Goal: Complete application form

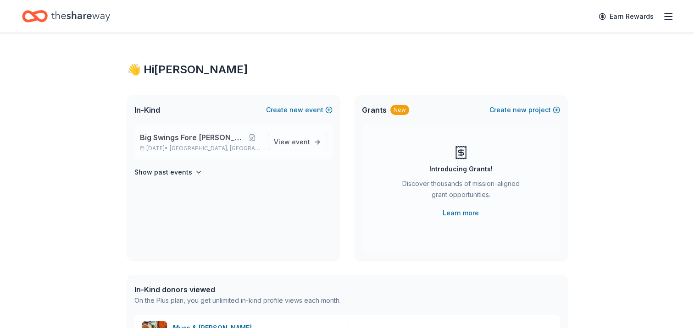
click at [177, 146] on p "[DATE] • [GEOGRAPHIC_DATA], [GEOGRAPHIC_DATA]" at bounding box center [200, 148] width 121 height 7
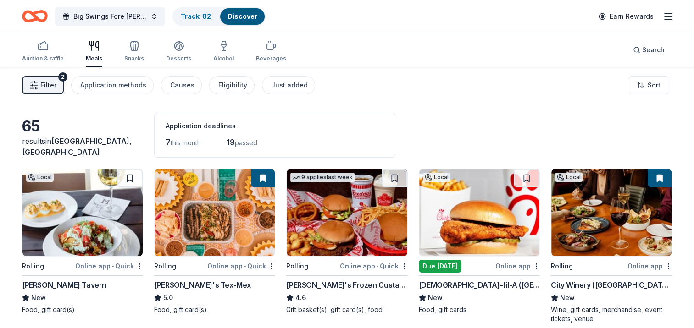
click at [80, 237] on img at bounding box center [82, 212] width 120 height 87
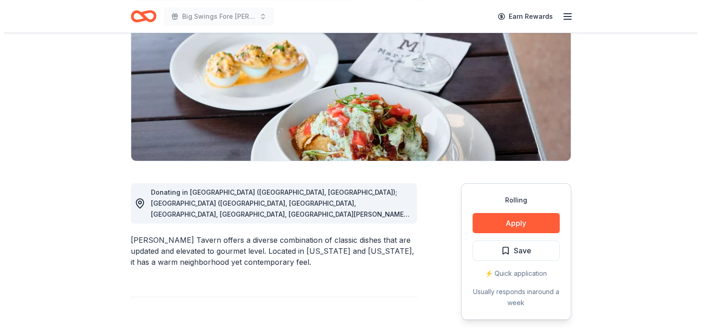
scroll to position [128, 0]
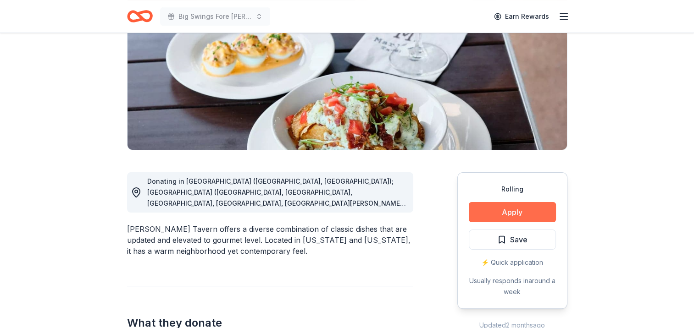
click at [513, 211] on button "Apply" at bounding box center [512, 212] width 87 height 20
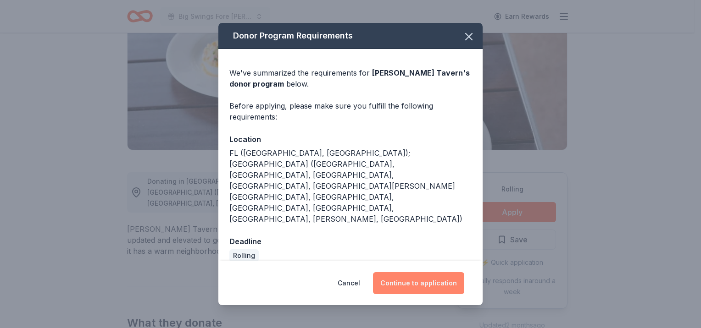
click at [405, 276] on button "Continue to application" at bounding box center [418, 283] width 91 height 22
